Goal: Information Seeking & Learning: Compare options

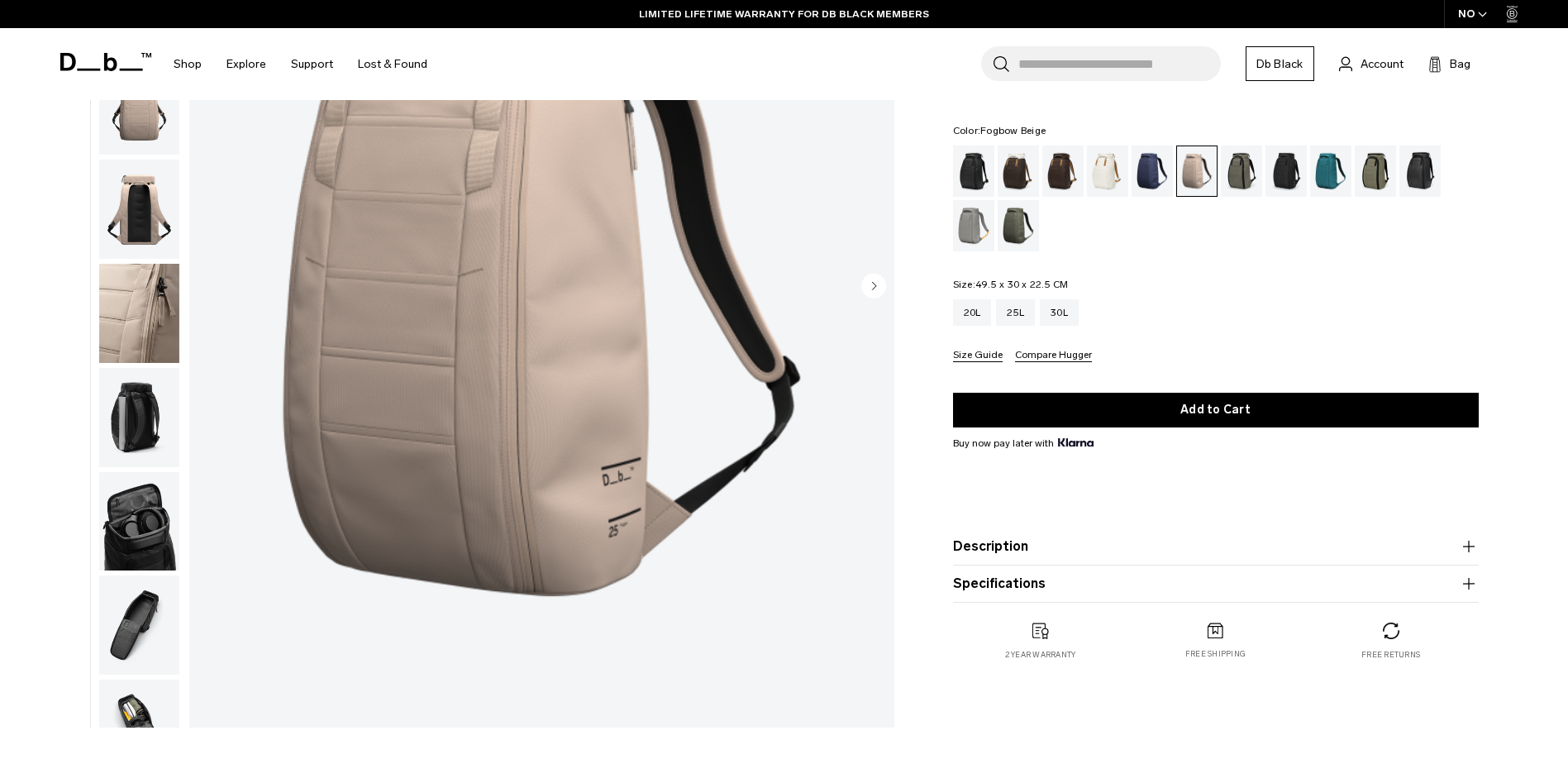
scroll to position [165, 0]
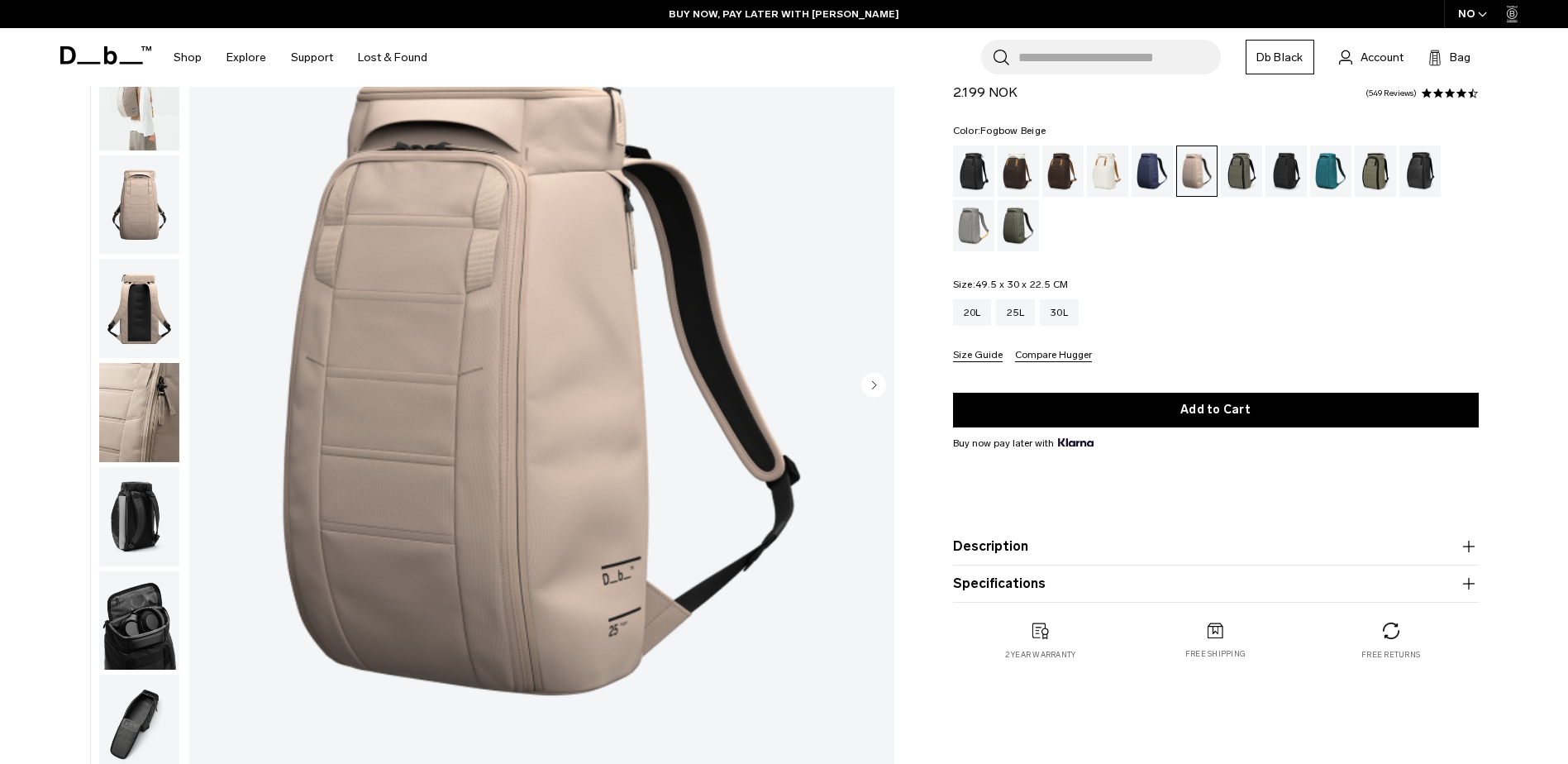
click at [145, 243] on img "button" at bounding box center [139, 205] width 80 height 99
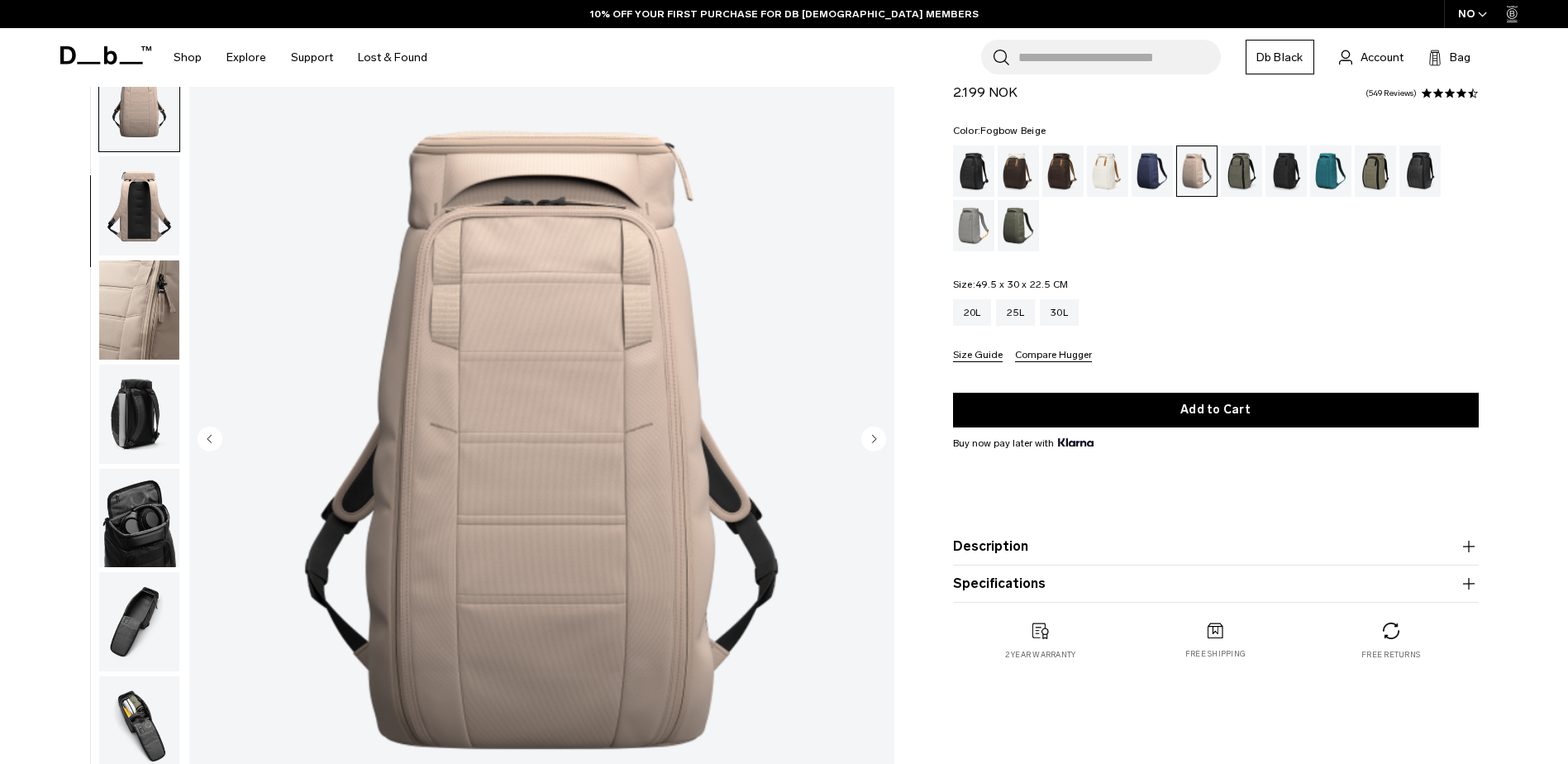
scroll to position [83, 0]
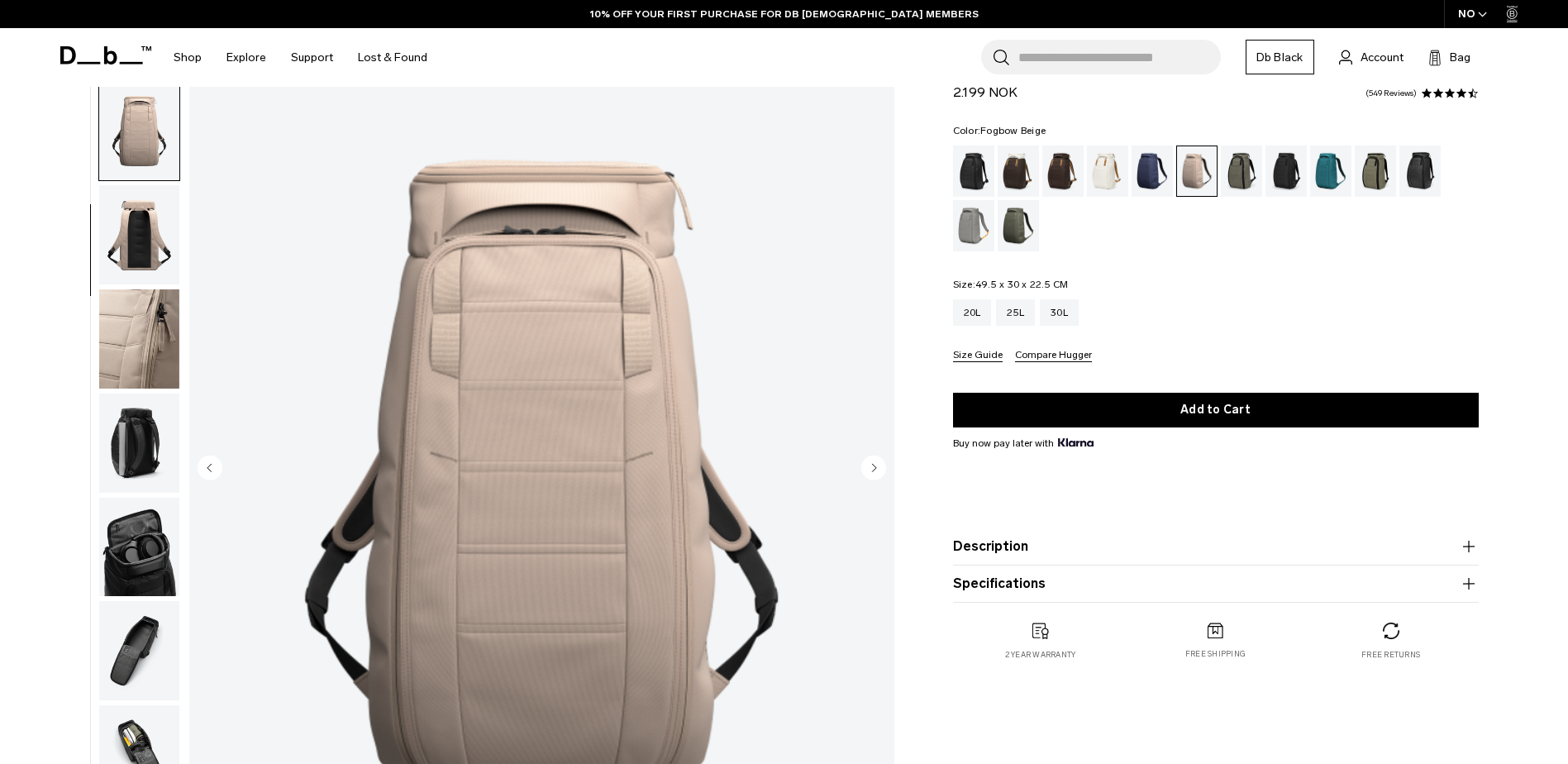
click at [142, 553] on img "button" at bounding box center [139, 547] width 80 height 99
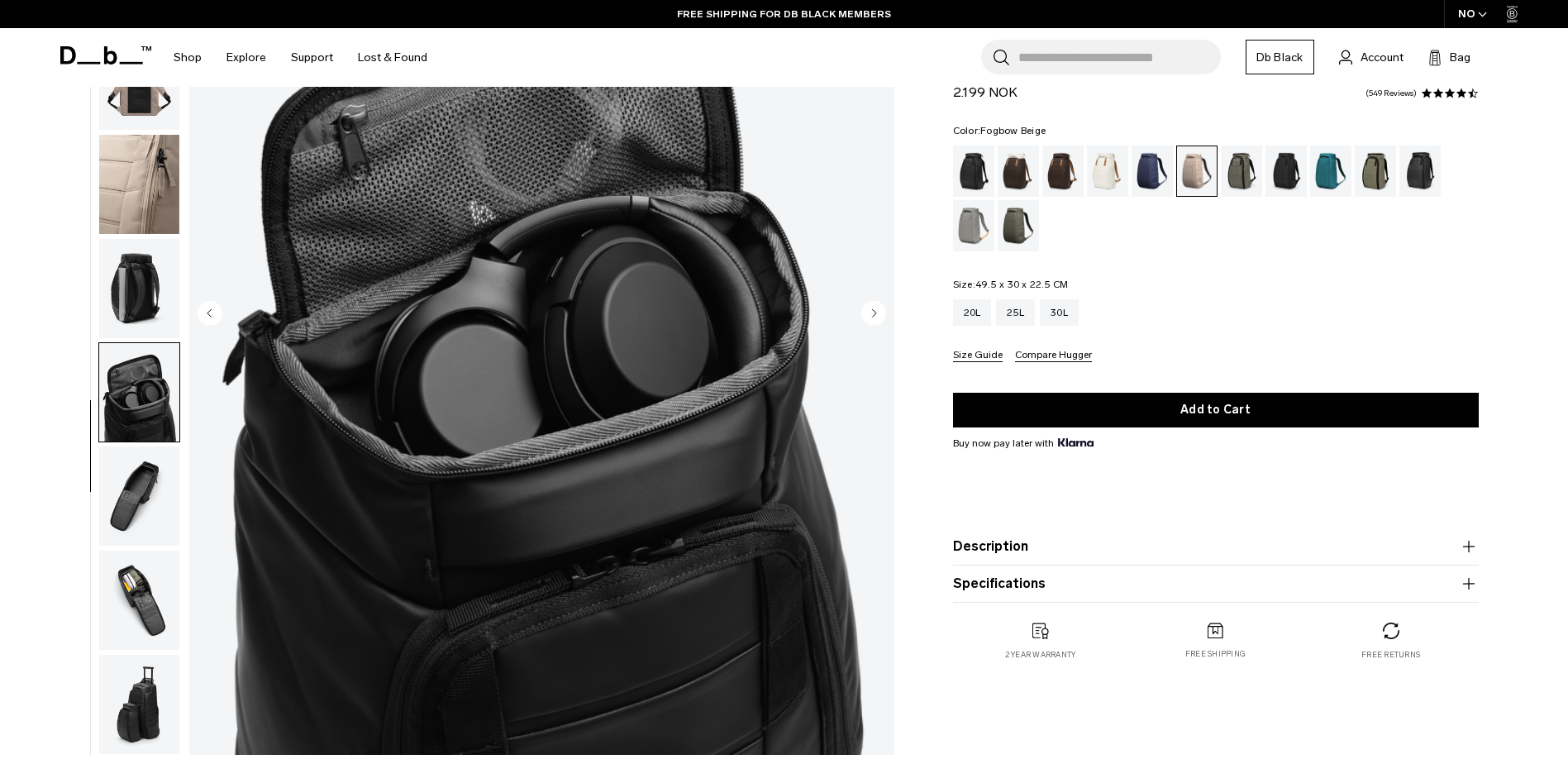
scroll to position [248, 0]
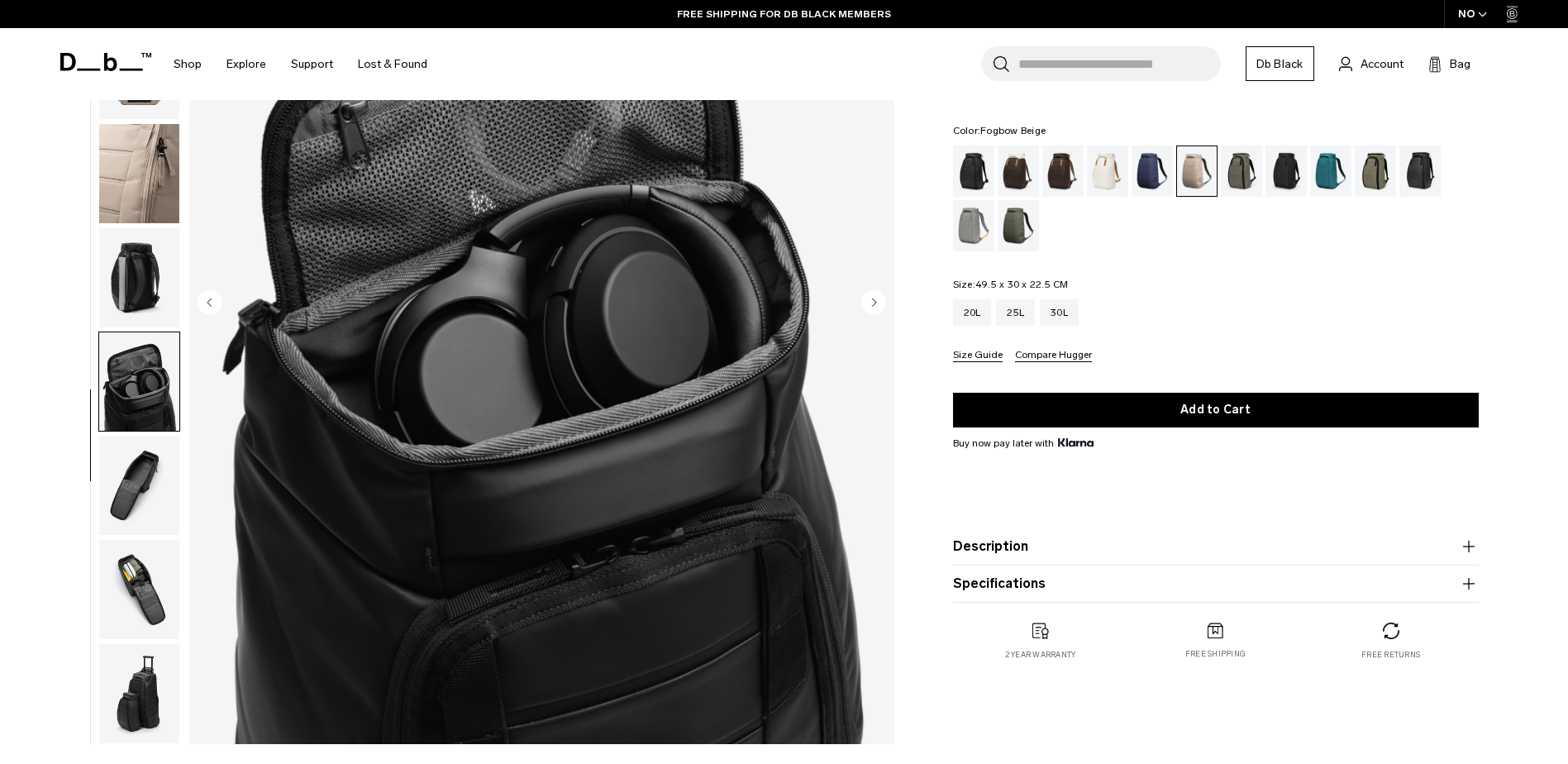
click at [137, 466] on img "button" at bounding box center [139, 486] width 80 height 99
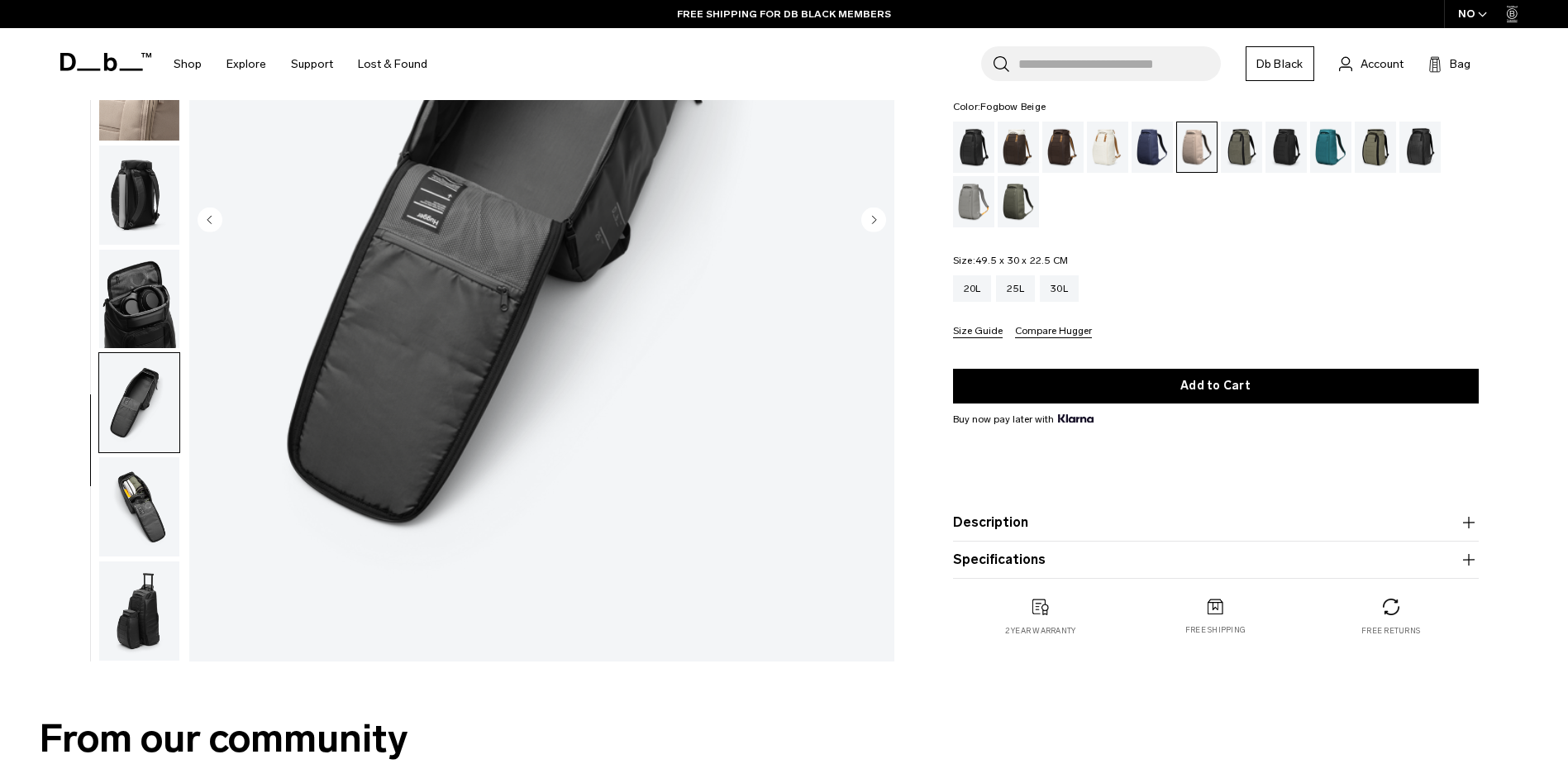
scroll to position [81, 0]
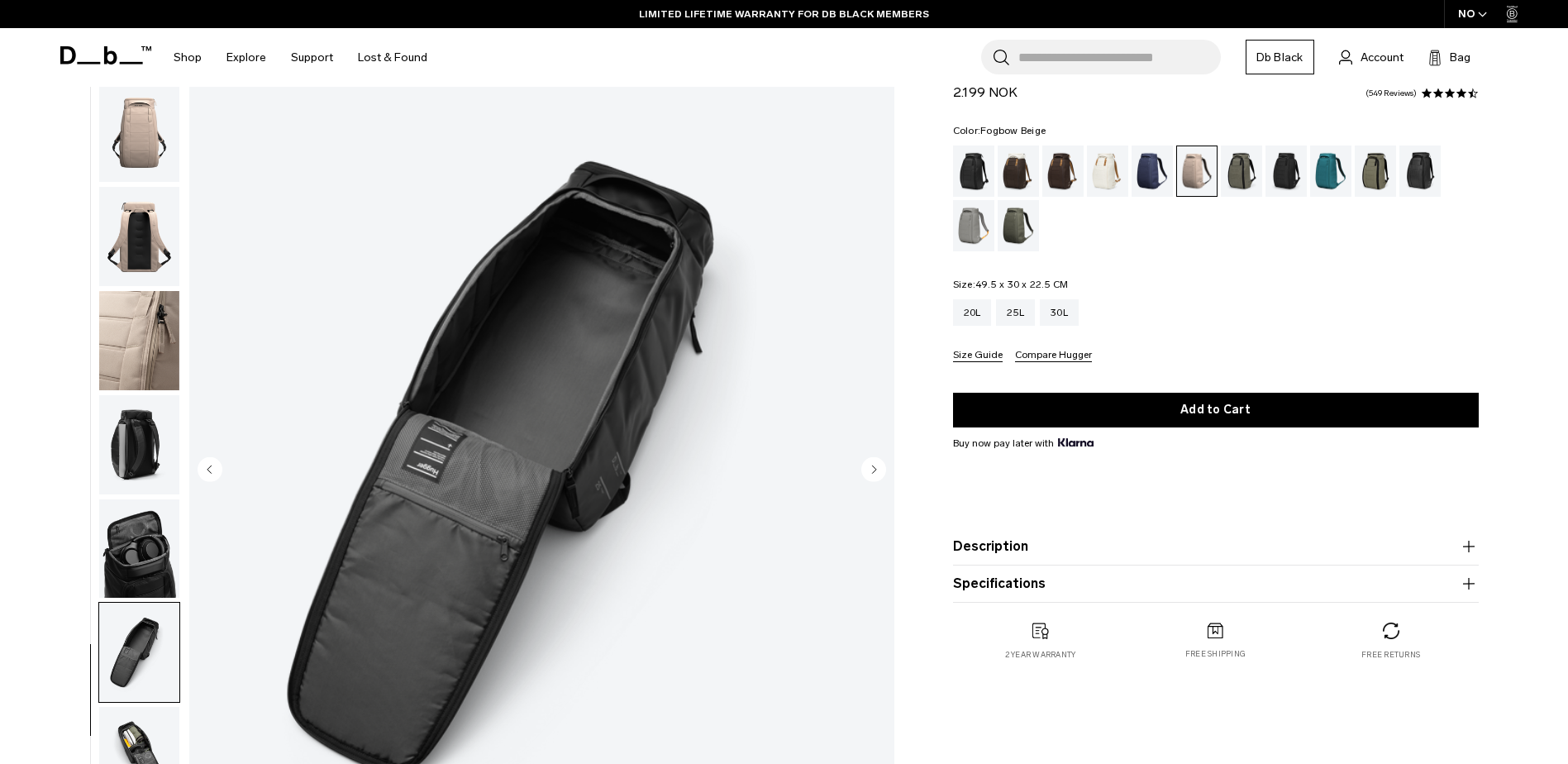
click at [129, 150] on img "button" at bounding box center [139, 133] width 80 height 99
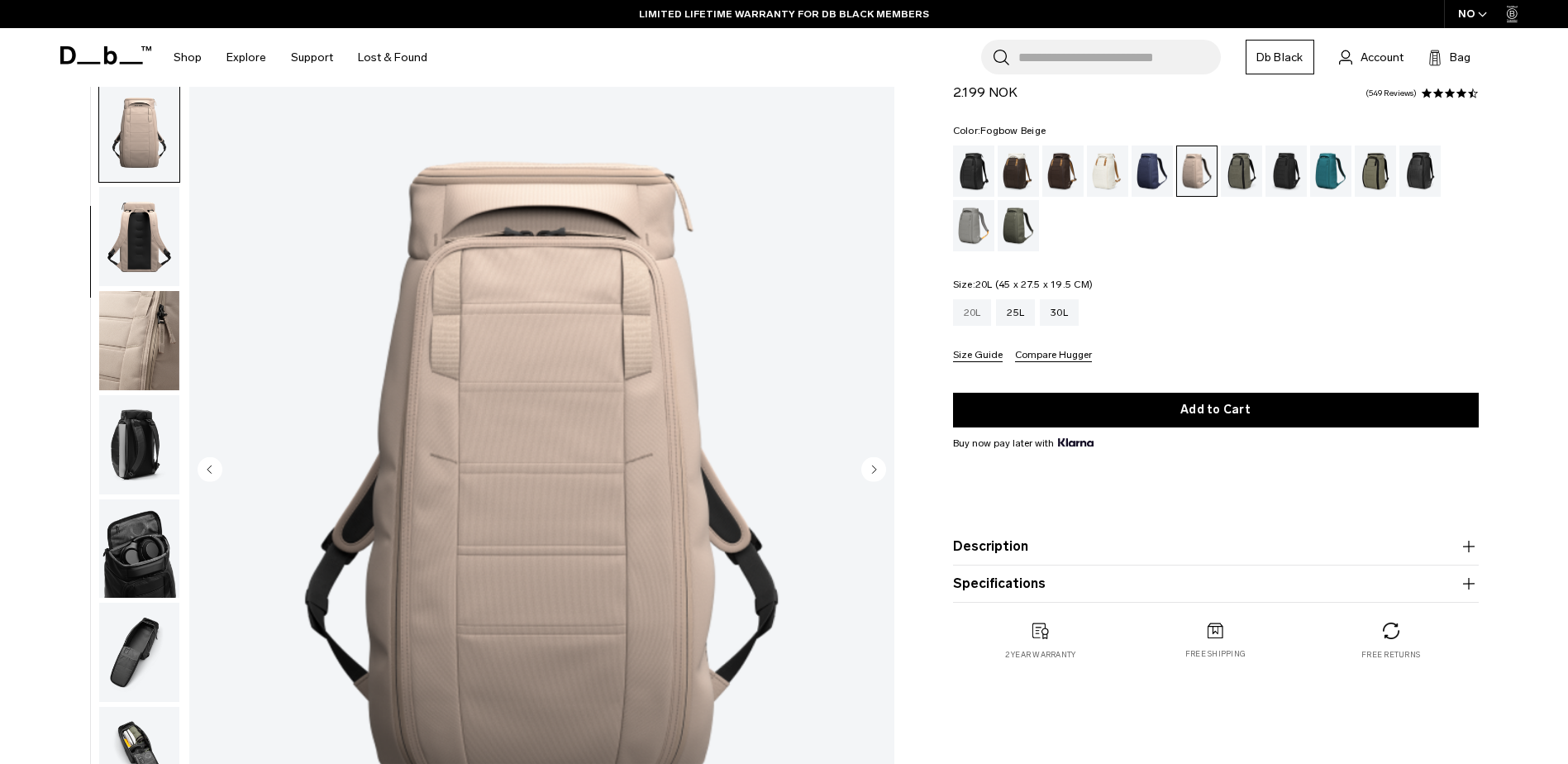
click at [966, 312] on div "20L" at bounding box center [972, 313] width 39 height 27
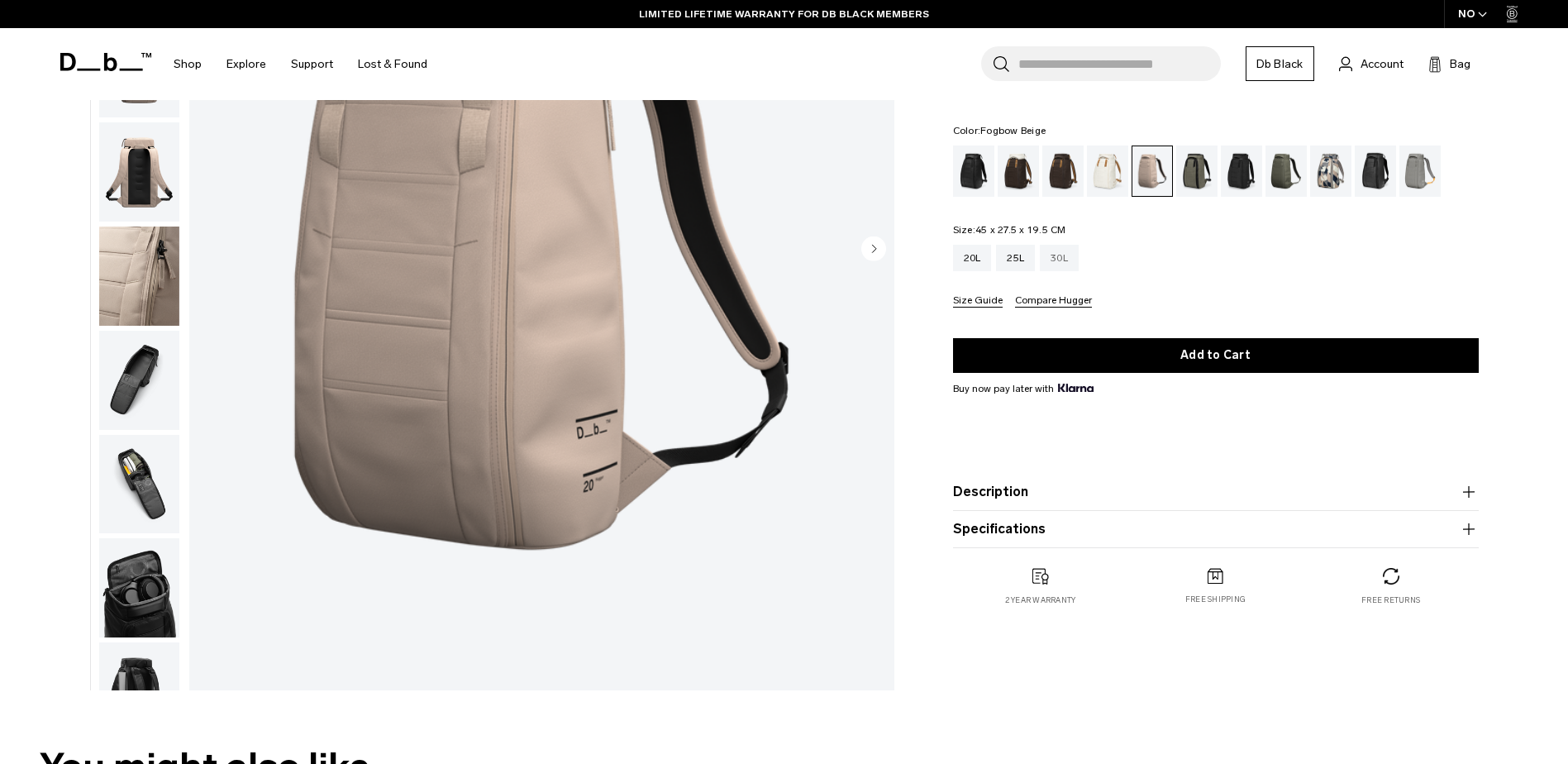
scroll to position [248, 0]
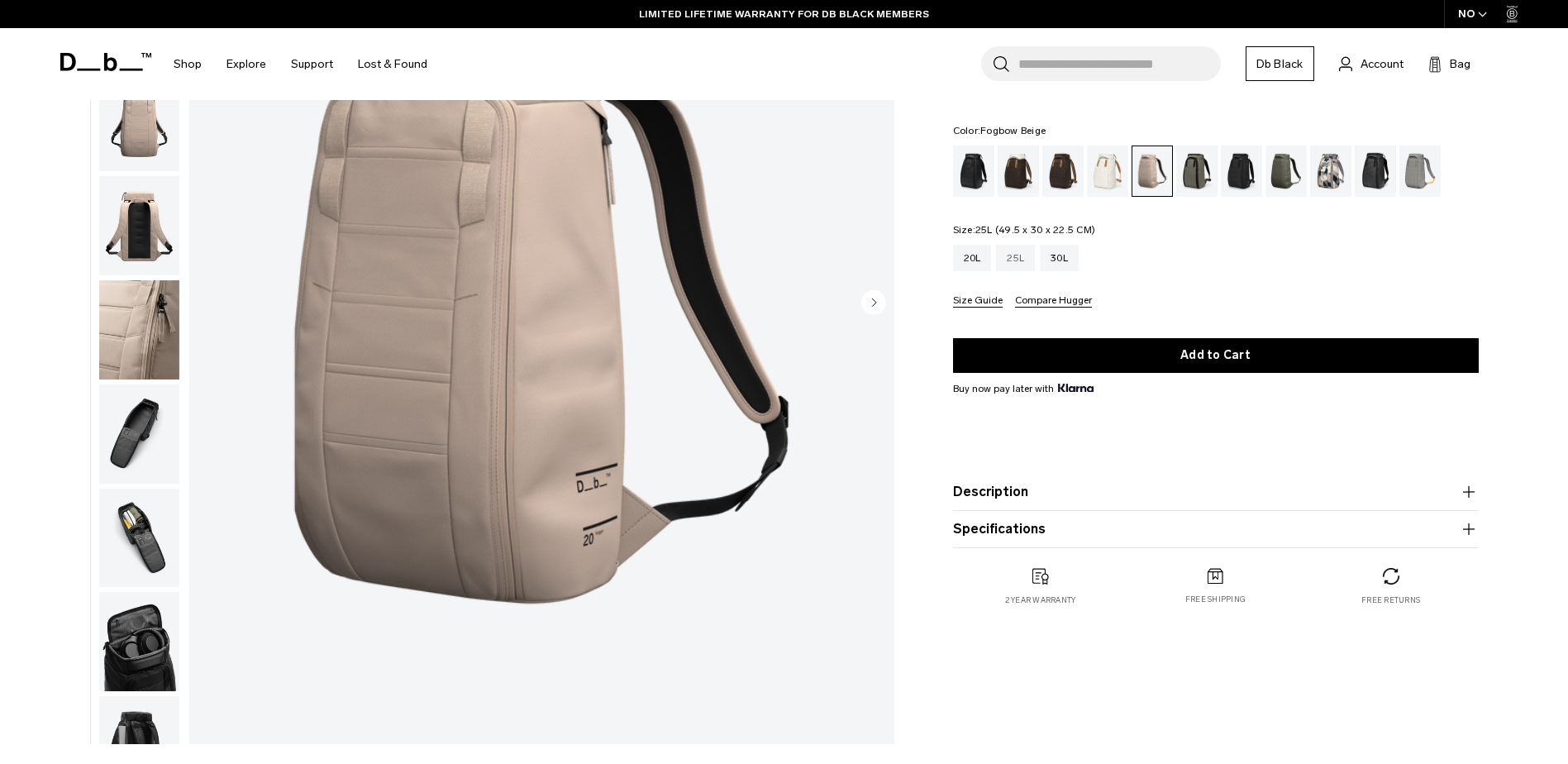
click at [1003, 249] on div "25L" at bounding box center [1016, 259] width 39 height 27
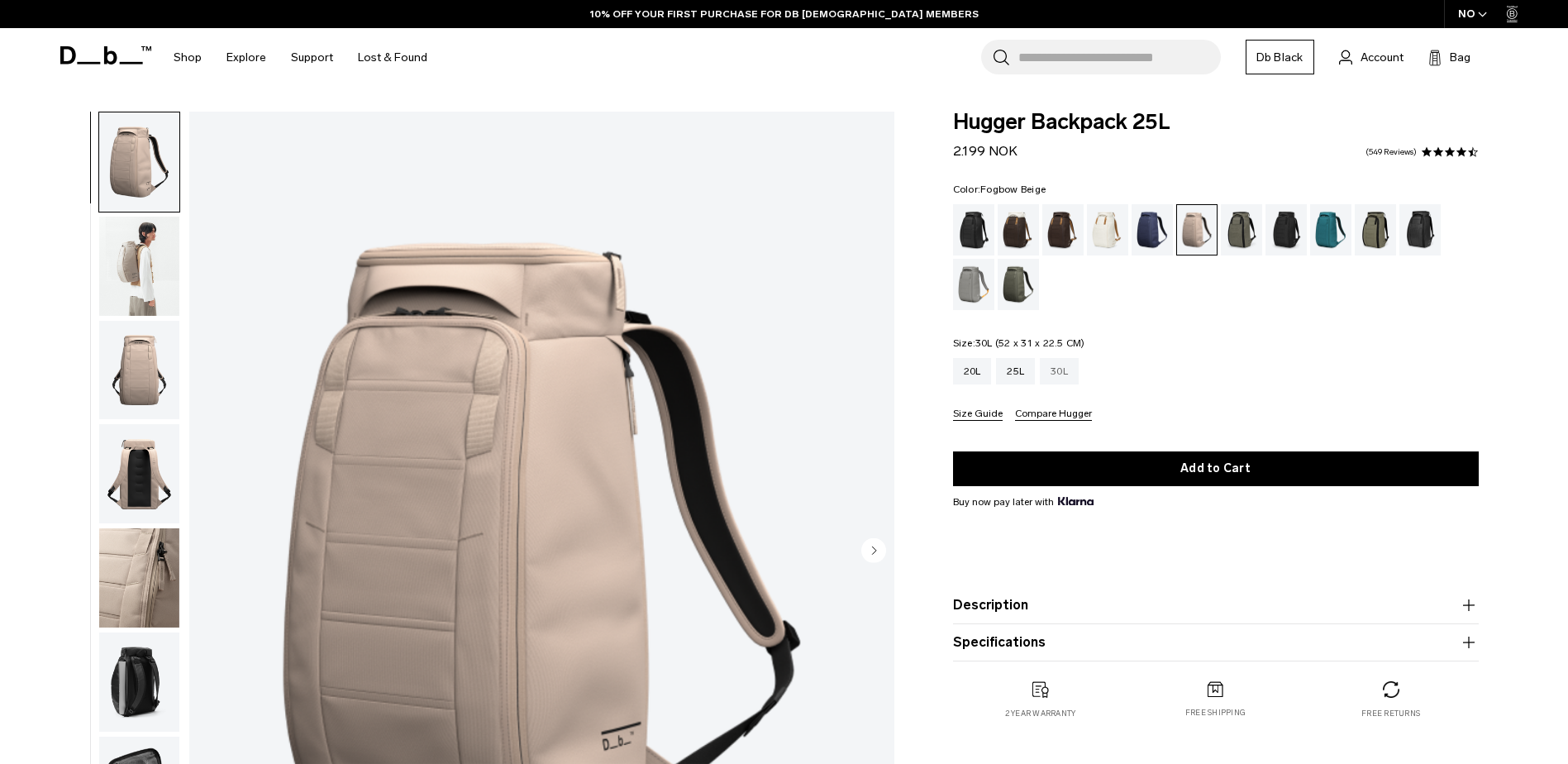
click at [1067, 375] on div "30L" at bounding box center [1059, 371] width 39 height 27
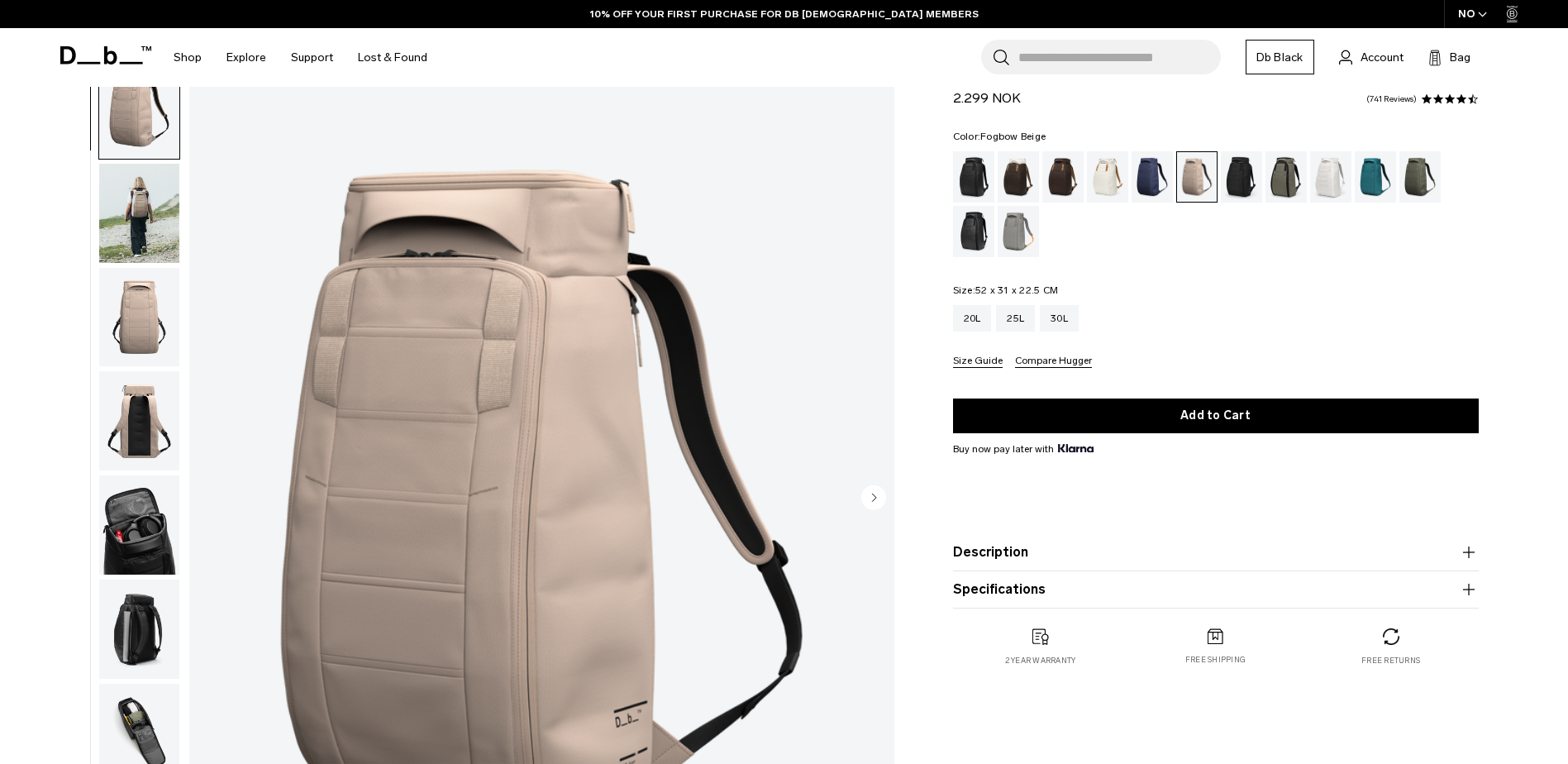
scroll to position [83, 0]
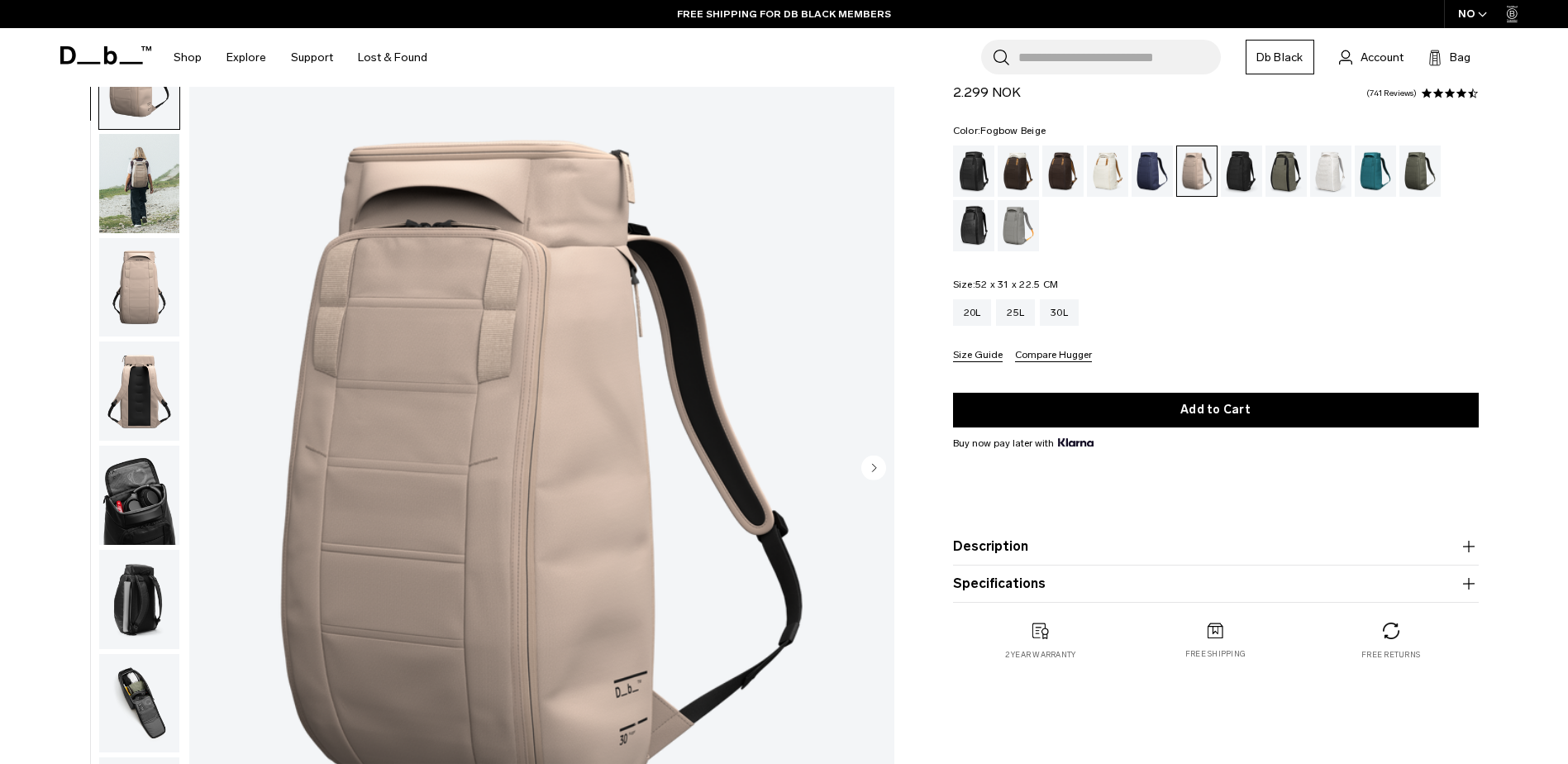
click at [154, 704] on img "button" at bounding box center [139, 704] width 80 height 99
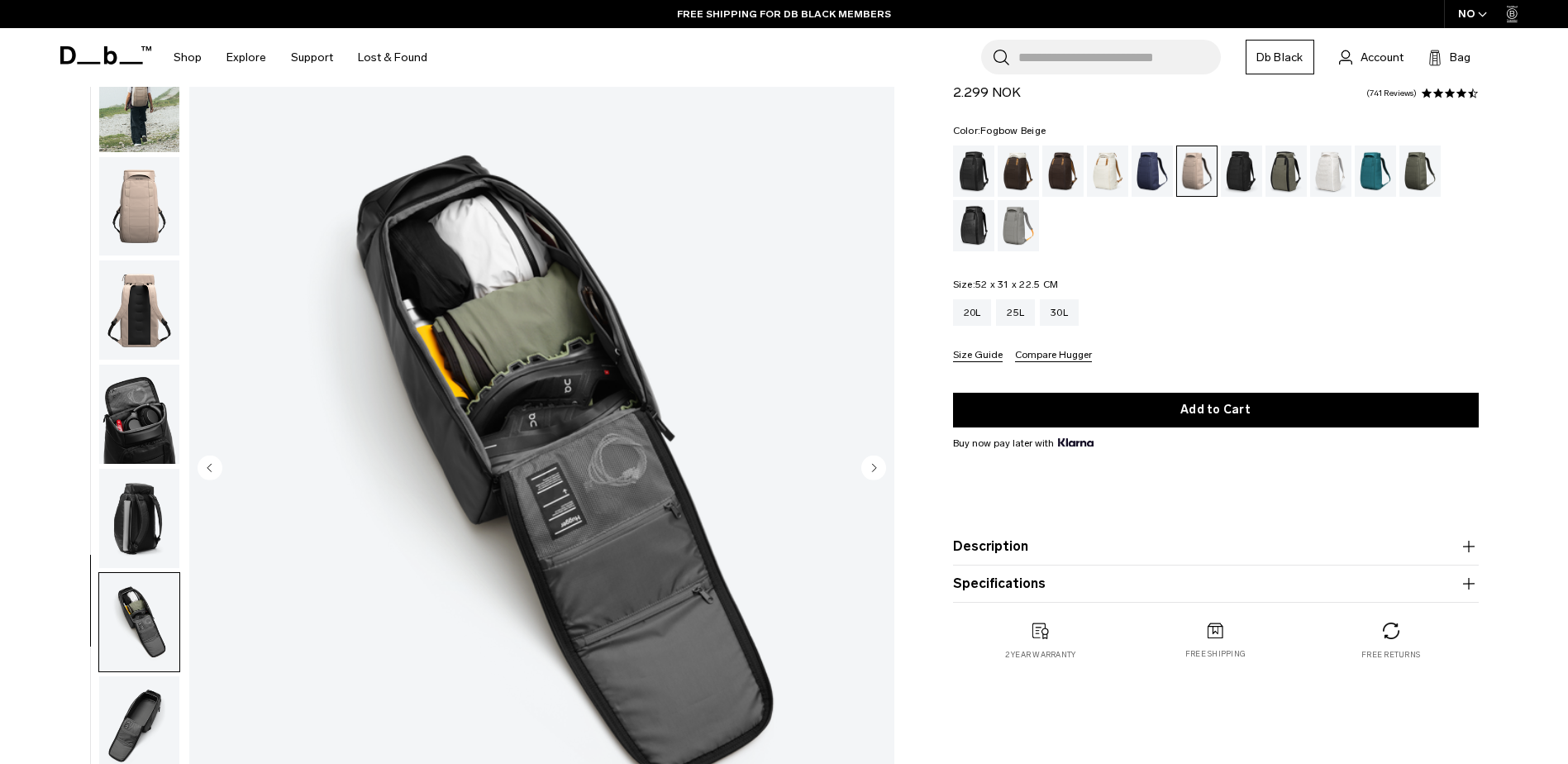
scroll to position [156, 0]
